Goal: Task Accomplishment & Management: Use online tool/utility

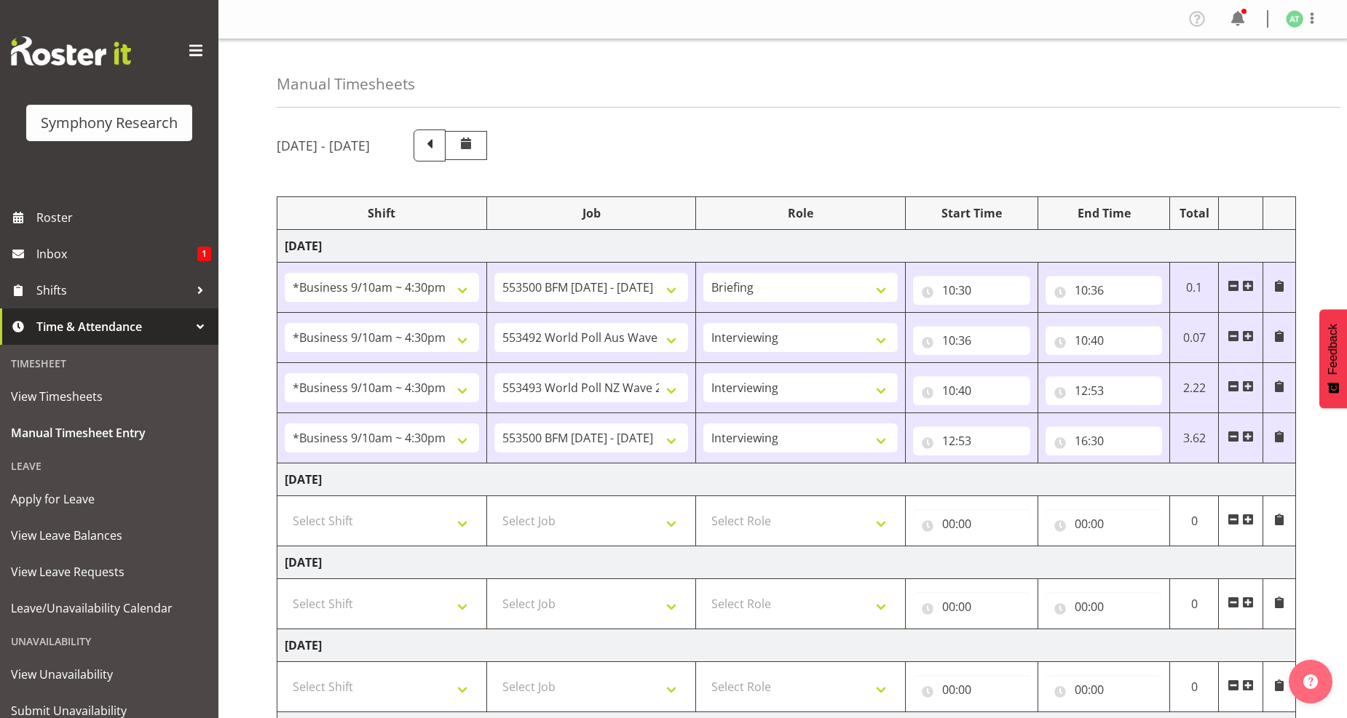
select select "26078"
select select "10242"
select select "26078"
select select "10499"
select select "47"
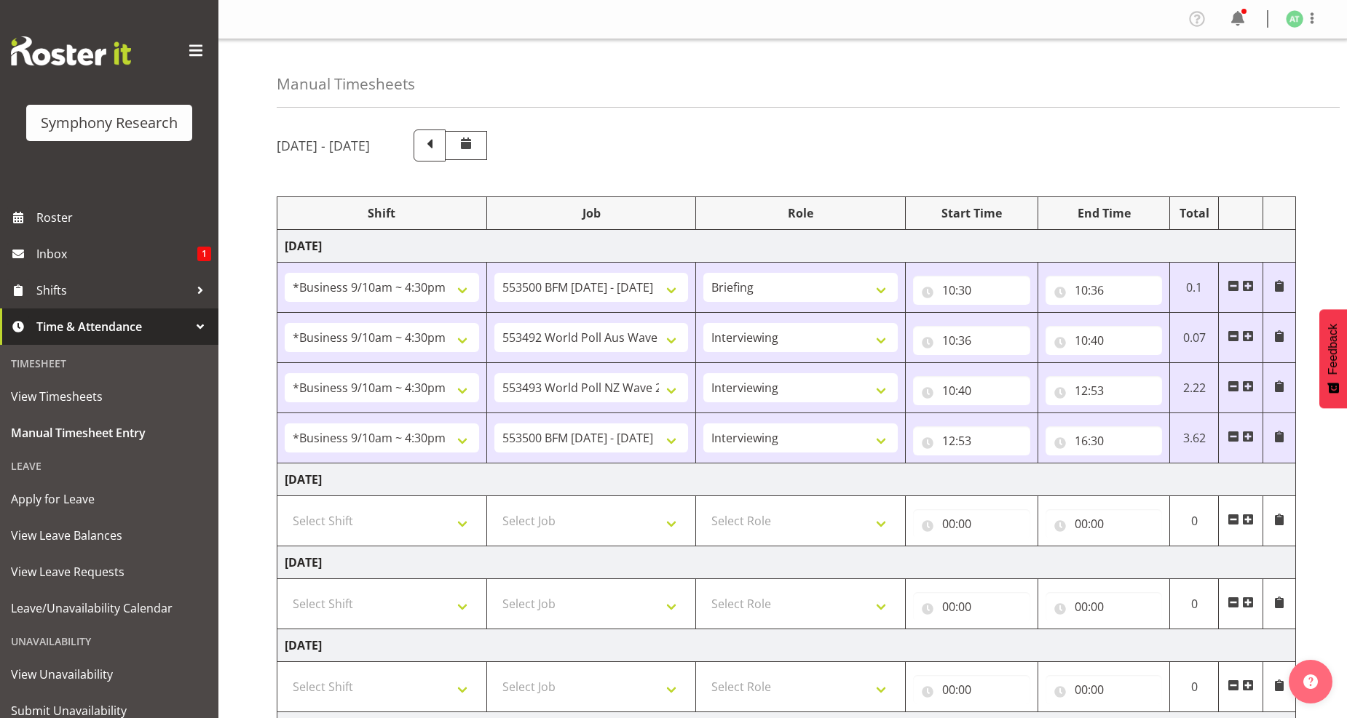
select select "26078"
select select "10527"
select select "47"
select select "26078"
select select "10242"
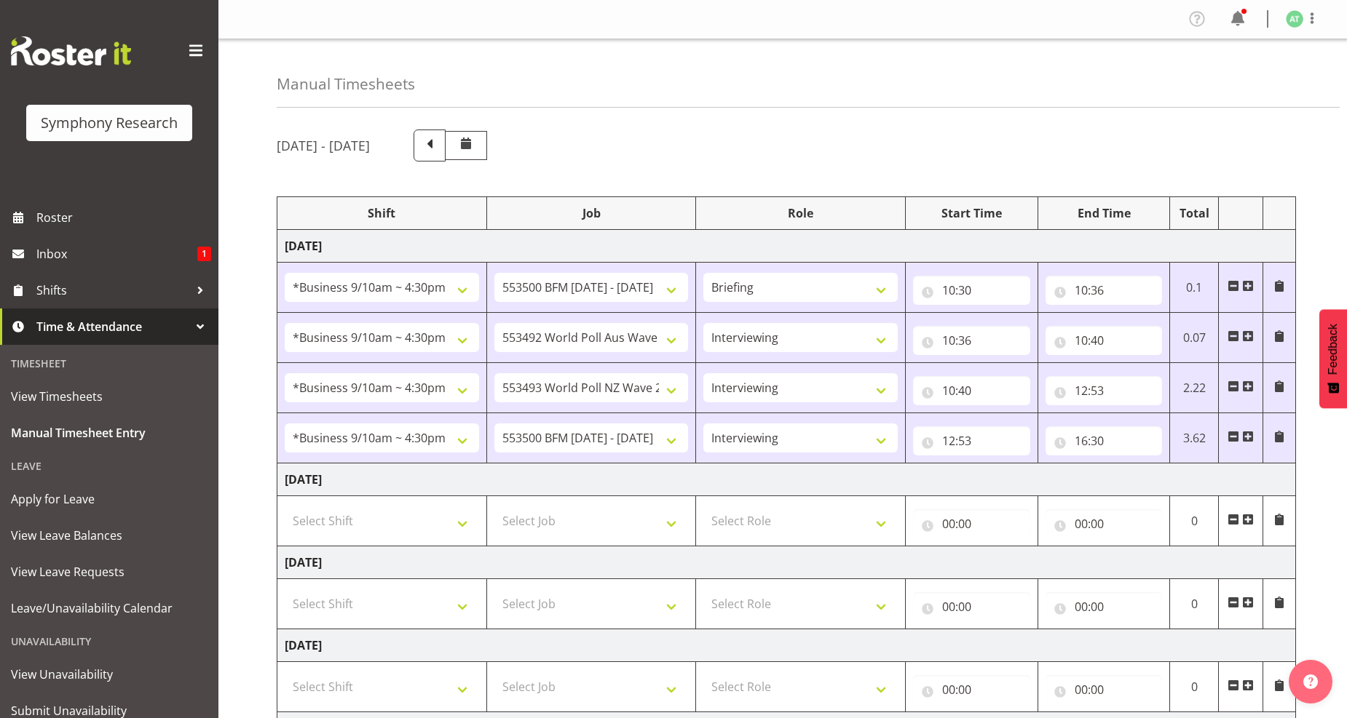
select select "47"
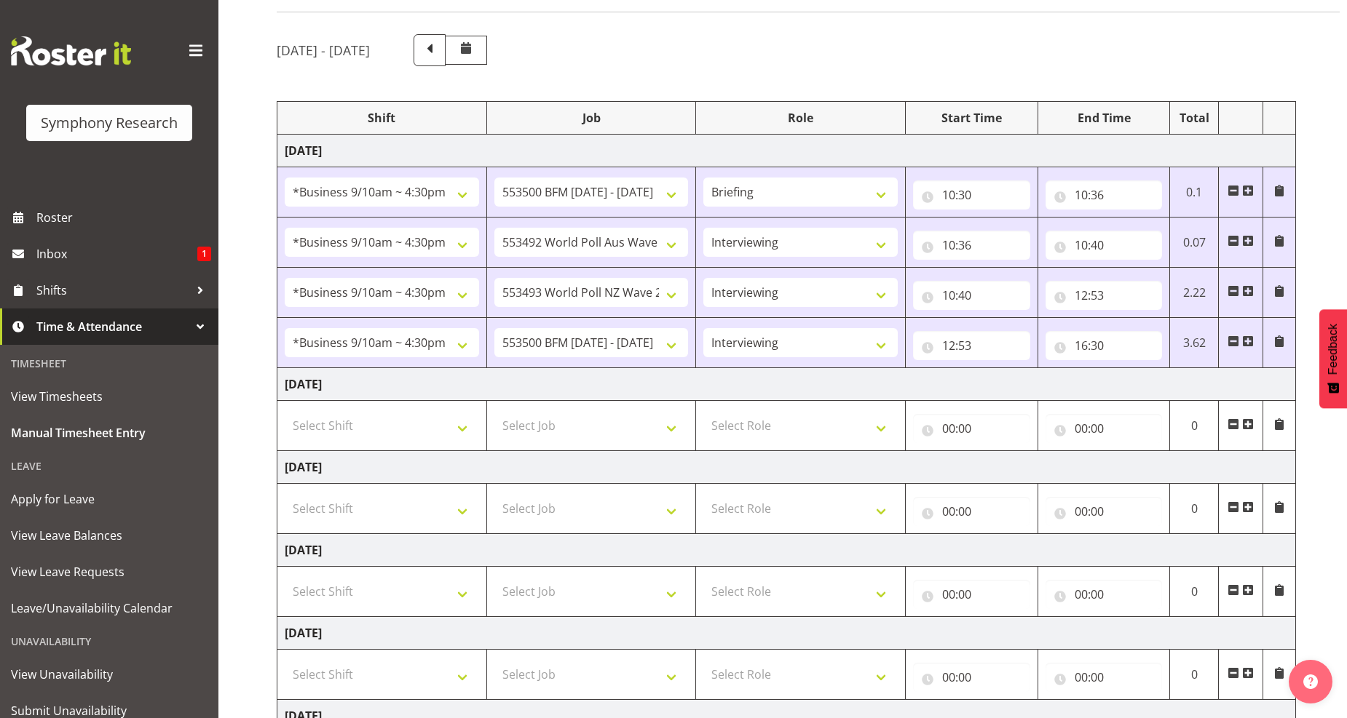
scroll to position [338, 0]
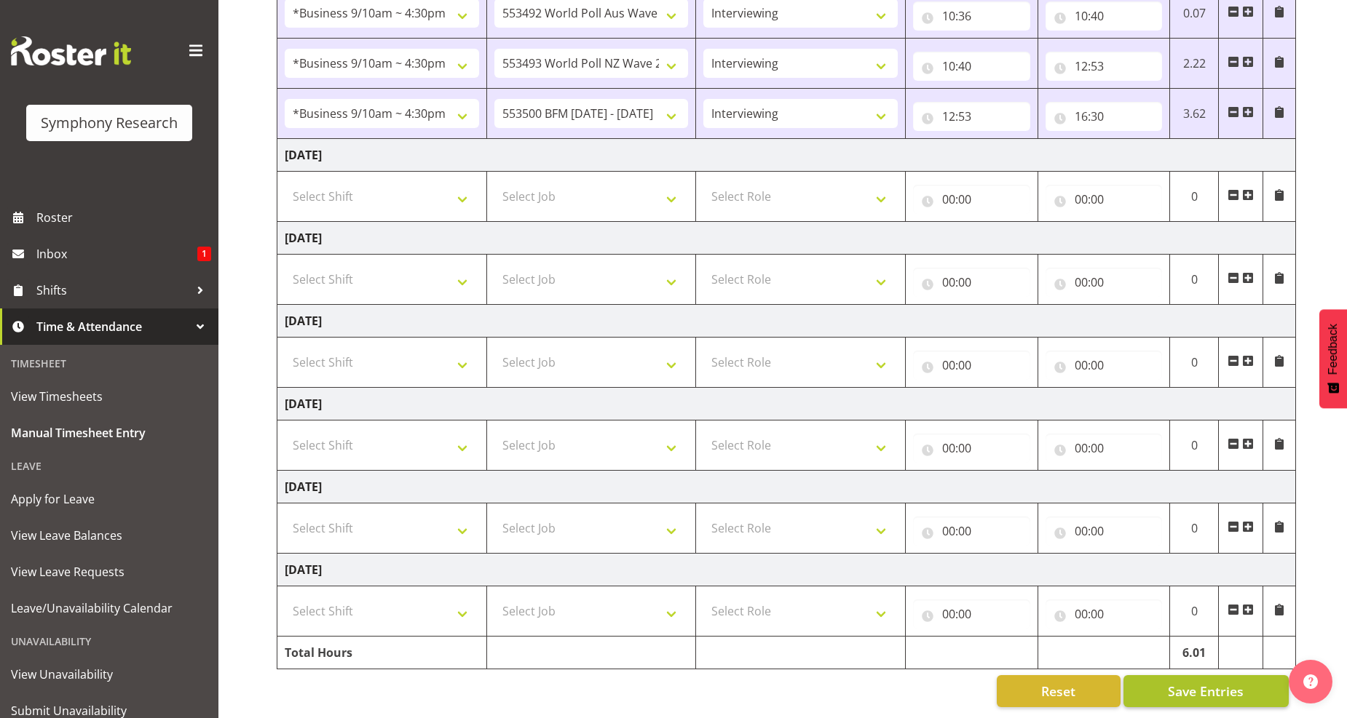
click at [1205, 682] on span "Save Entries" at bounding box center [1206, 691] width 76 height 19
click at [1187, 682] on span "Save Entries" at bounding box center [1206, 691] width 76 height 19
